Goal: Transaction & Acquisition: Download file/media

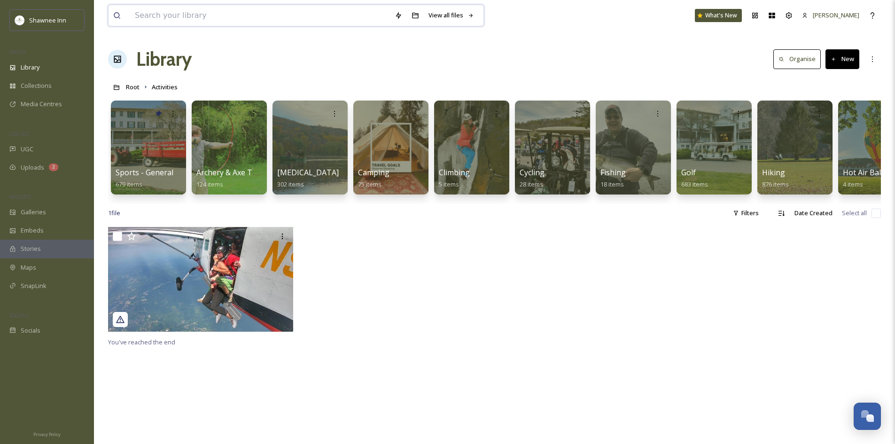
click at [327, 22] on input at bounding box center [260, 15] width 260 height 21
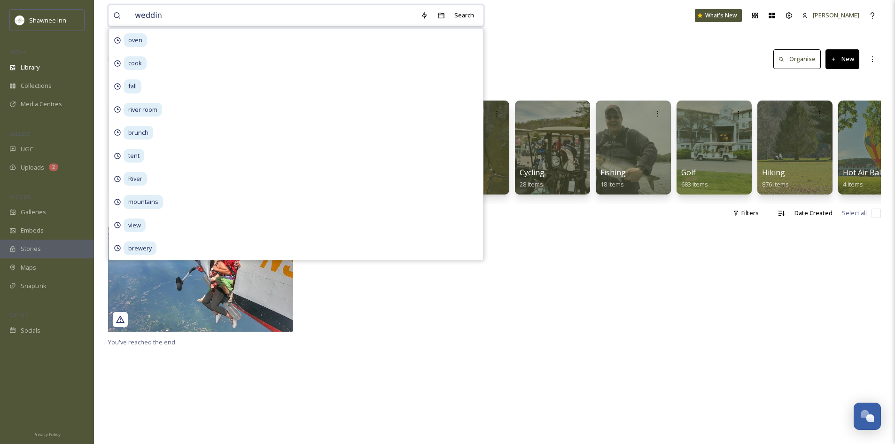
type input "wedding"
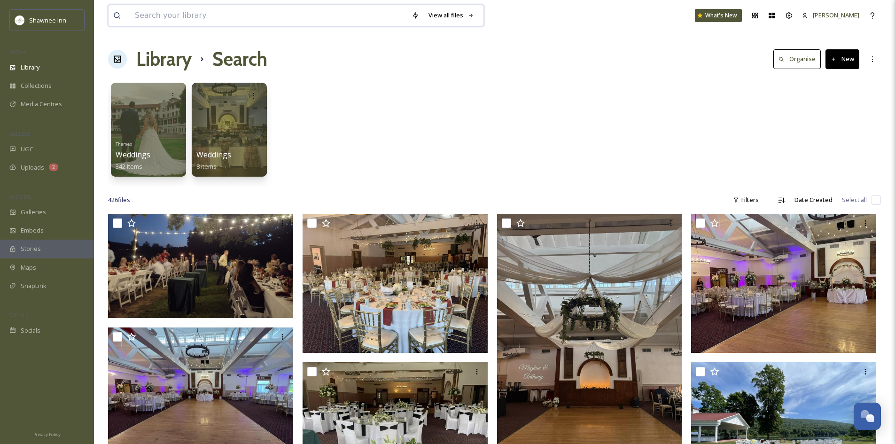
click at [333, 18] on input at bounding box center [268, 15] width 277 height 21
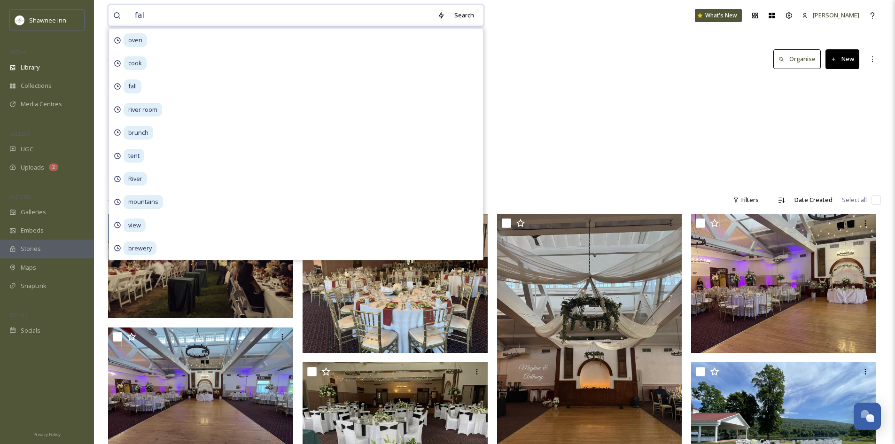
type input "fall"
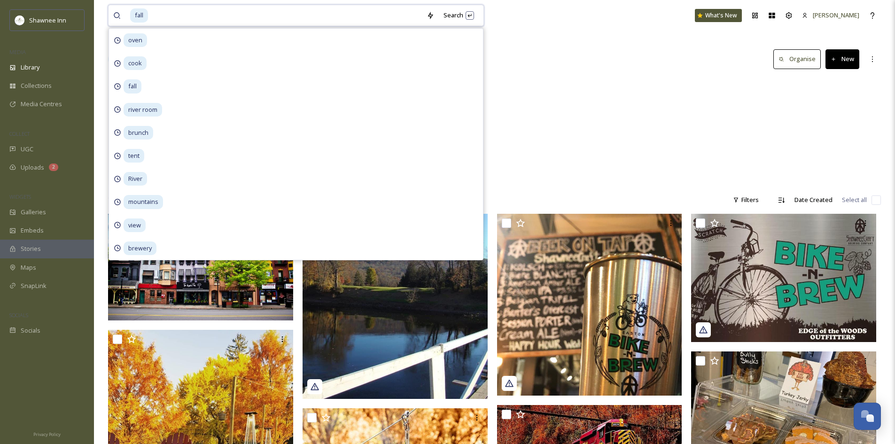
click at [178, 16] on input at bounding box center [285, 15] width 273 height 21
type input "wedding"
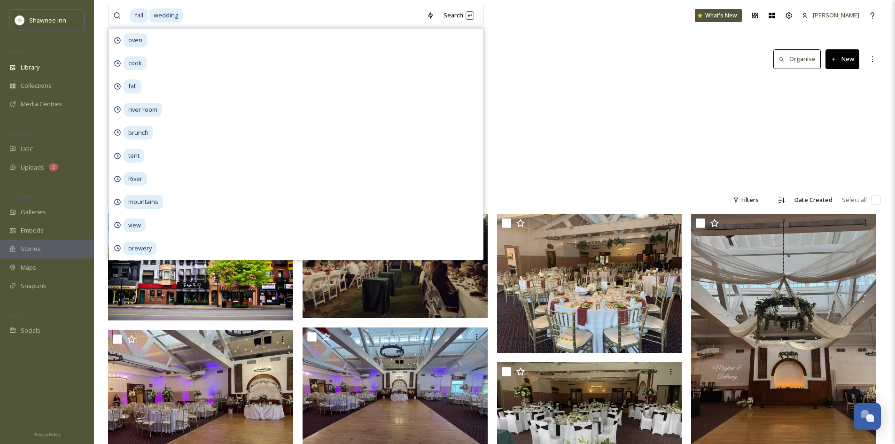
click at [597, 100] on div "Fall 4 items Themes Weddings 342 items Weddings 8 items" at bounding box center [494, 132] width 773 height 108
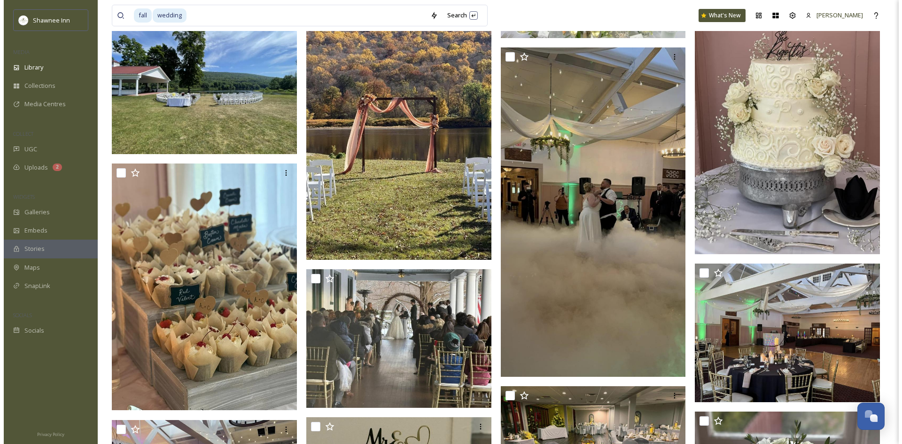
scroll to position [517, 0]
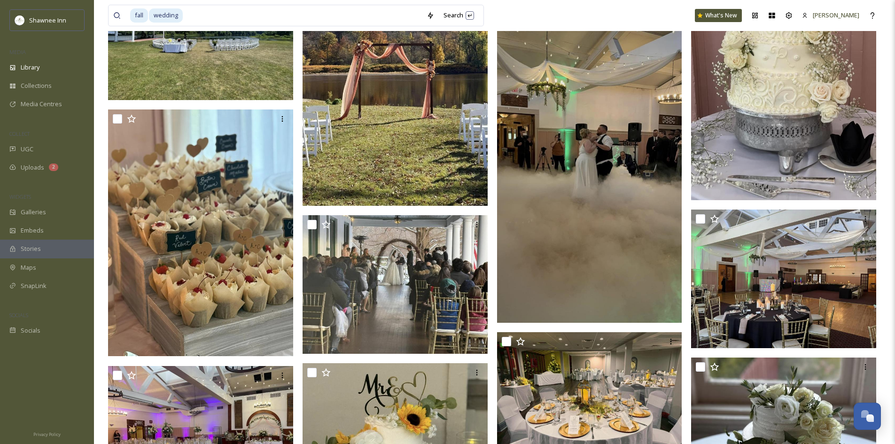
click at [363, 127] on img at bounding box center [395, 82] width 185 height 247
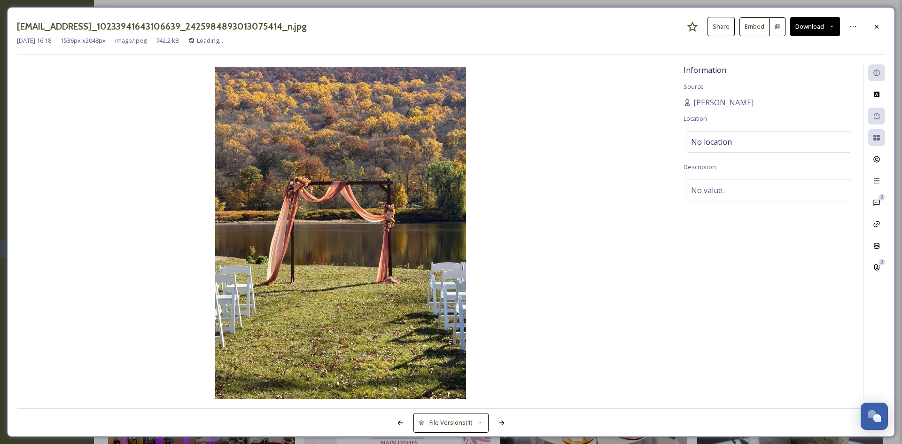
click at [810, 21] on button "Download" at bounding box center [816, 26] width 50 height 19
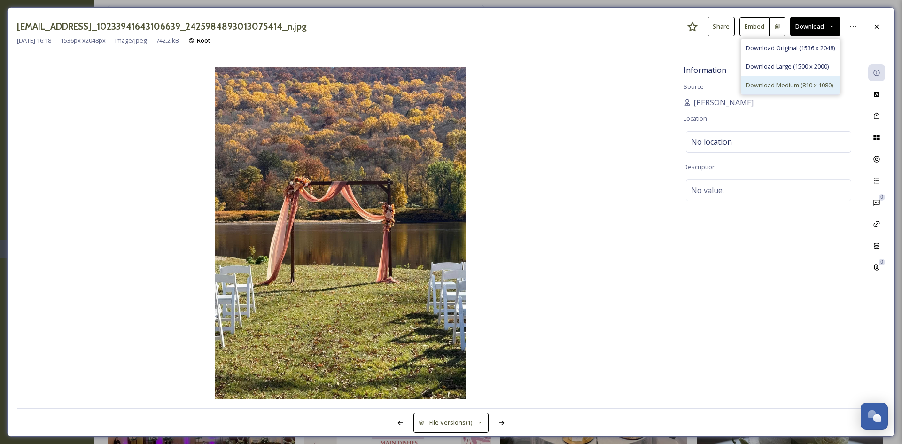
click at [770, 88] on span "Download Medium (810 x 1080)" at bounding box center [789, 85] width 87 height 9
